Goal: Use online tool/utility

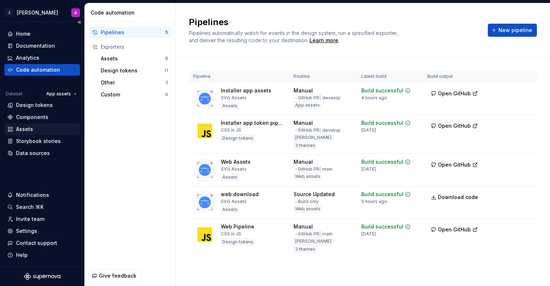
click at [32, 127] on div "Assets" at bounding box center [24, 129] width 17 height 7
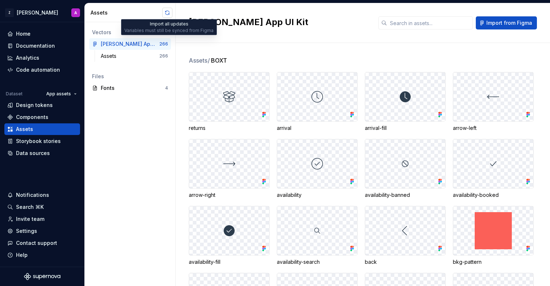
click at [165, 12] on button "button" at bounding box center [167, 13] width 10 height 10
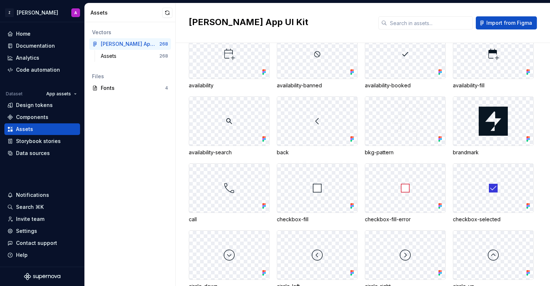
scroll to position [2412, 0]
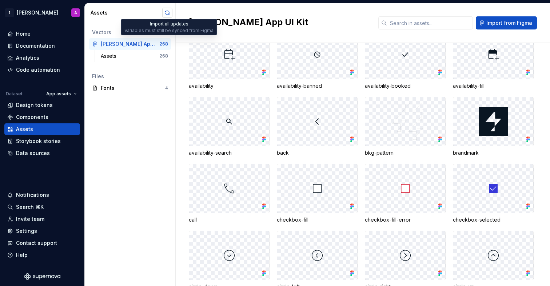
click at [165, 13] on button "button" at bounding box center [167, 13] width 10 height 10
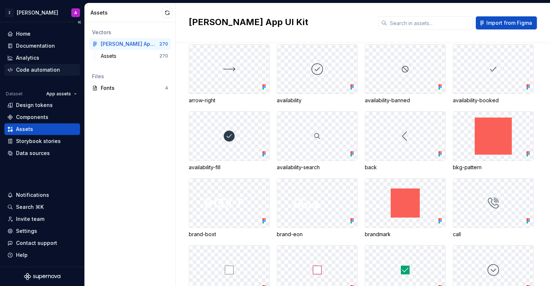
scroll to position [91, 0]
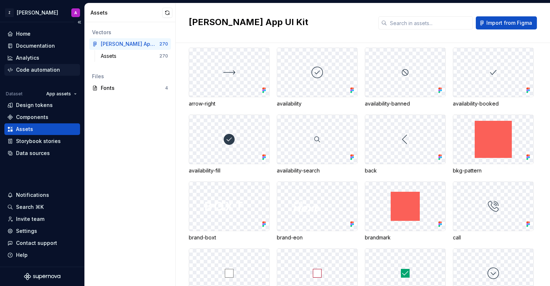
click at [46, 68] on div "Code automation" at bounding box center [38, 69] width 44 height 7
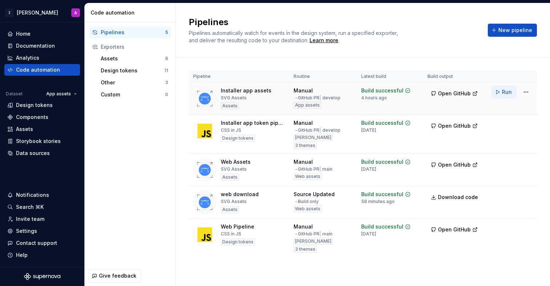
click at [502, 92] on button "Run" at bounding box center [504, 92] width 25 height 13
